Goal: Task Accomplishment & Management: Manage account settings

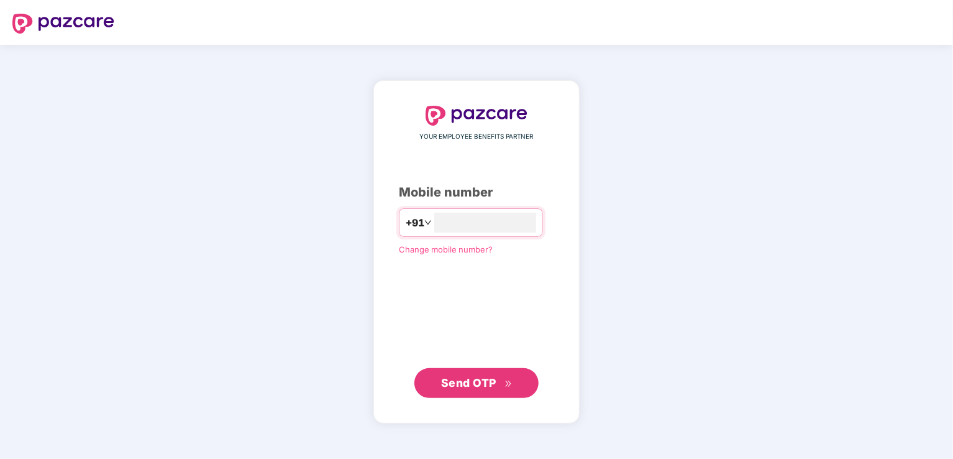
type input "**********"
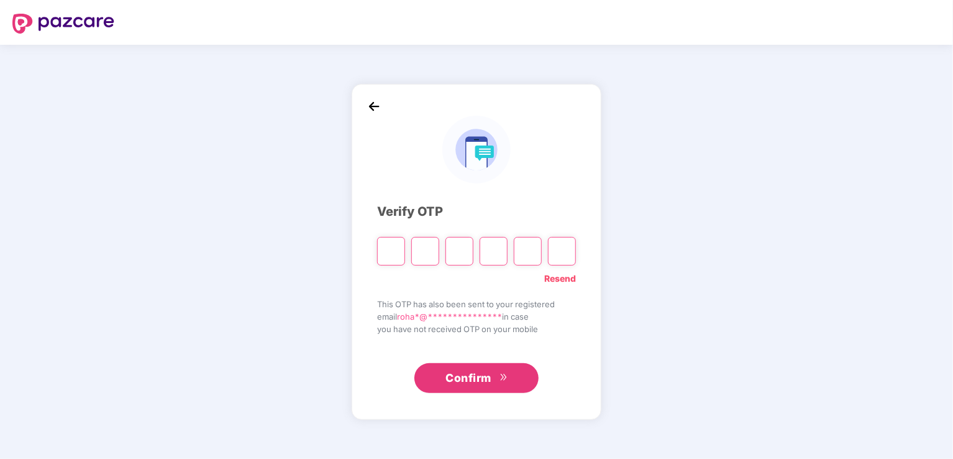
type input "*"
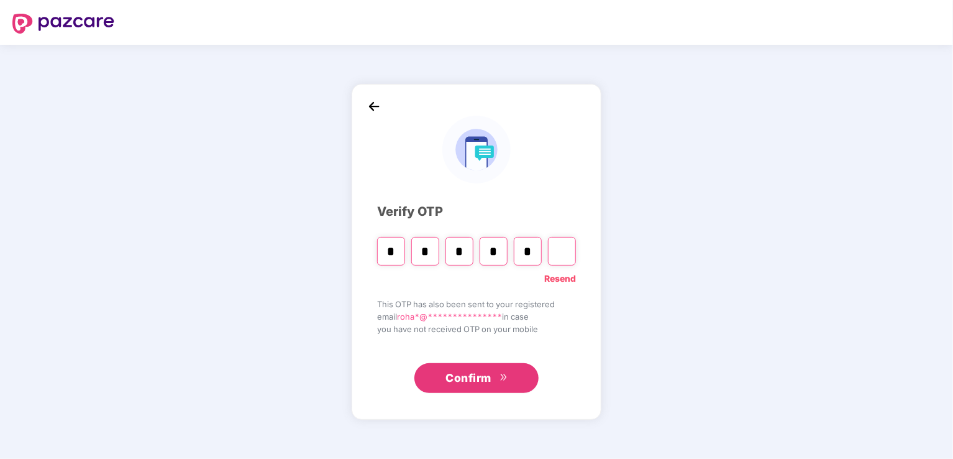
type input "*"
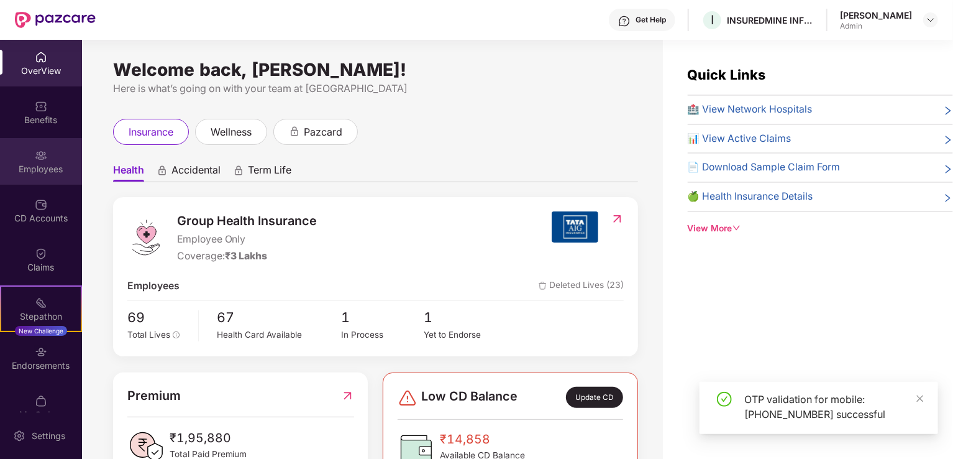
click at [38, 168] on div "Employees" at bounding box center [41, 169] width 82 height 12
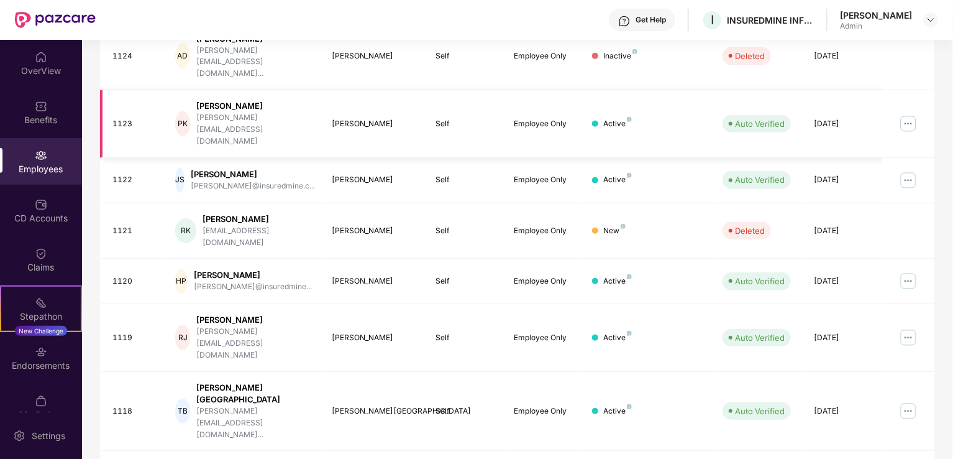
scroll to position [303, 0]
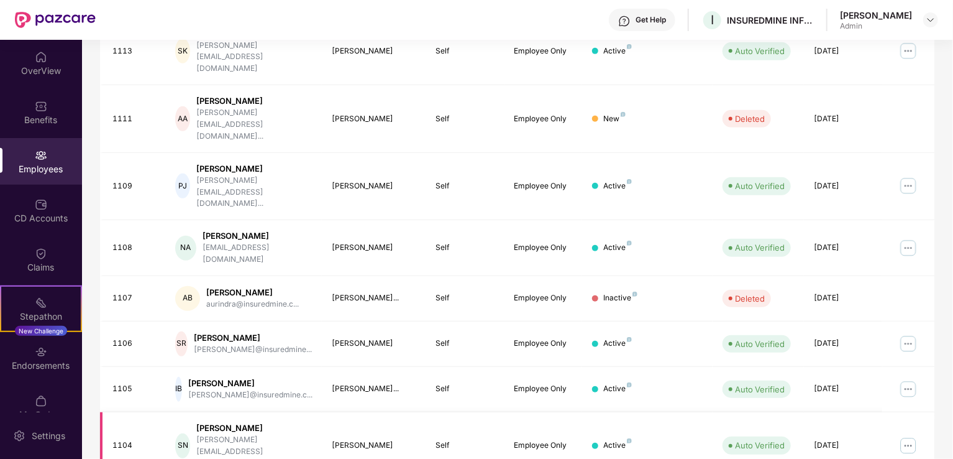
click at [907, 436] on img at bounding box center [909, 446] width 20 height 20
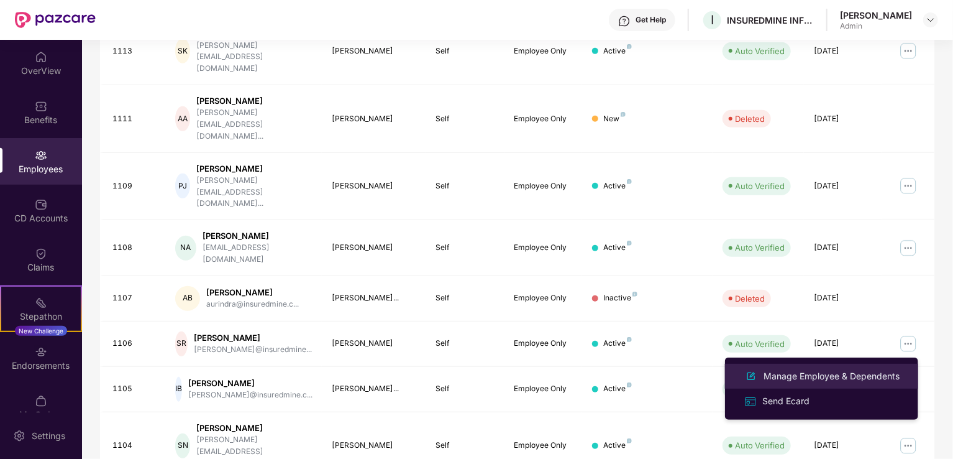
click at [822, 376] on div "Manage Employee & Dependents" at bounding box center [831, 376] width 141 height 14
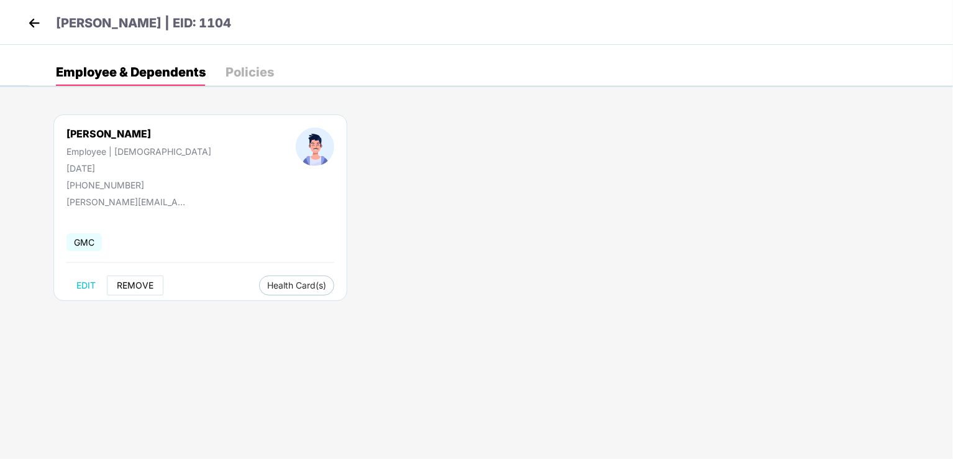
click at [126, 285] on span "REMOVE" at bounding box center [135, 285] width 37 height 10
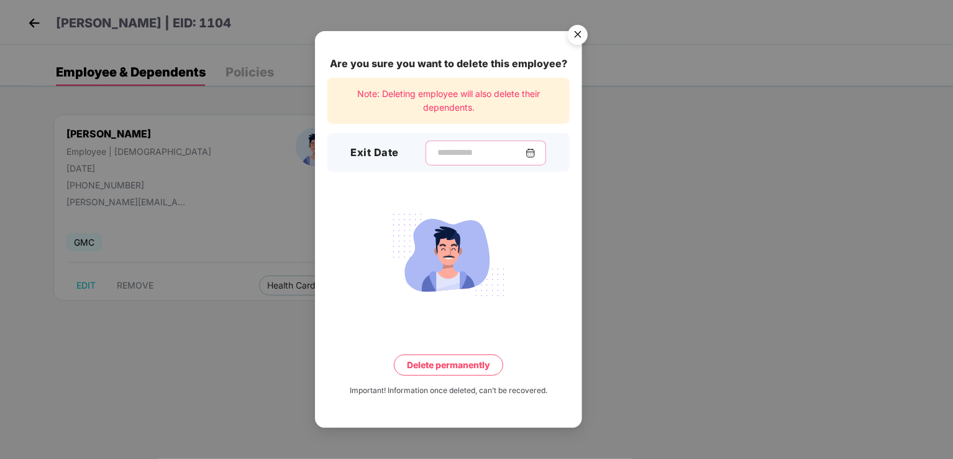
click at [436, 153] on input at bounding box center [480, 152] width 89 height 13
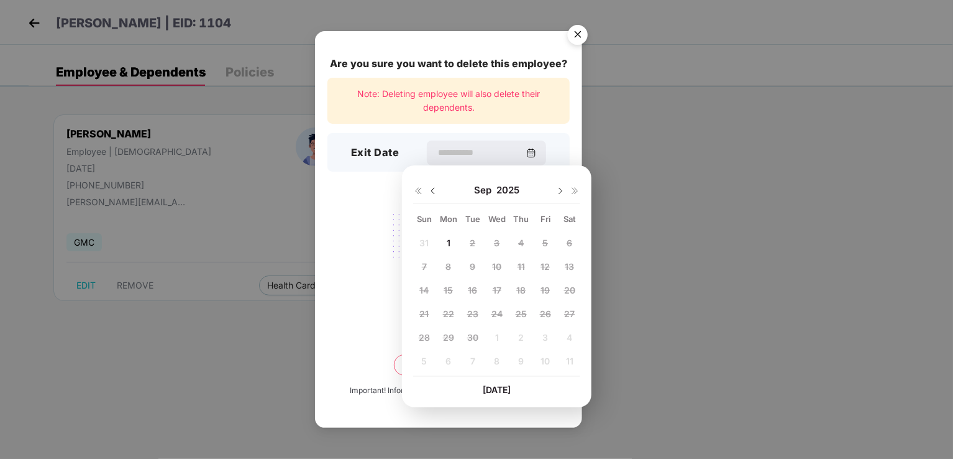
click at [424, 239] on div "31 1 2 3 4 5 6 7 8 9 10 11 12 13 14 15 16 17 18 19 20 21 22 23 24 25 26 27 28 2…" at bounding box center [496, 305] width 167 height 142
click at [432, 188] on img at bounding box center [433, 191] width 10 height 10
click at [423, 360] on span "31" at bounding box center [423, 360] width 9 height 11
type input "**********"
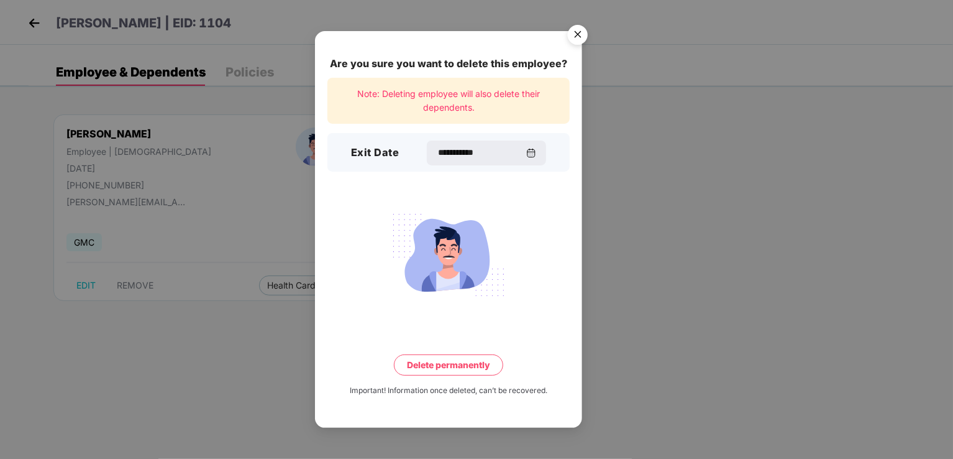
click at [454, 367] on button "Delete permanently" at bounding box center [448, 364] width 109 height 21
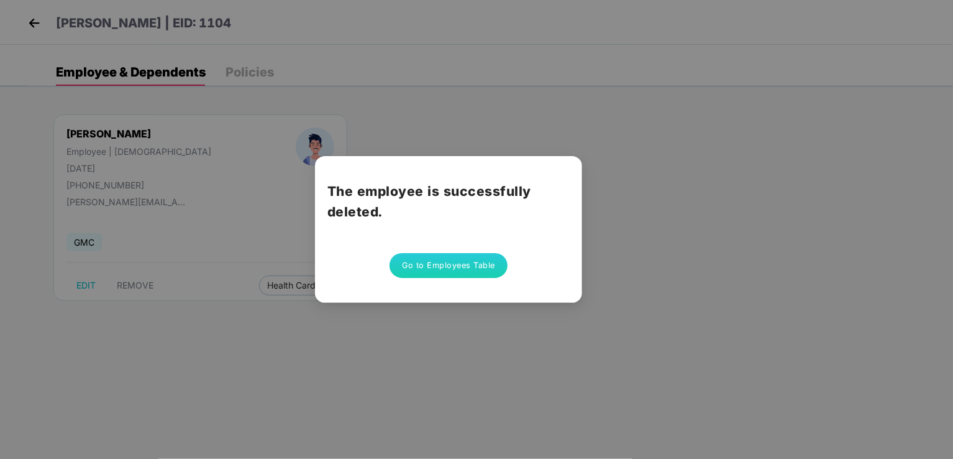
click at [467, 272] on button "Go to Employees Table" at bounding box center [449, 265] width 118 height 25
